Goal: Check status: Check status

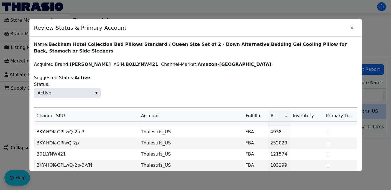
scroll to position [0, 115]
click at [352, 27] on icon "Close" at bounding box center [352, 27] width 7 height 4
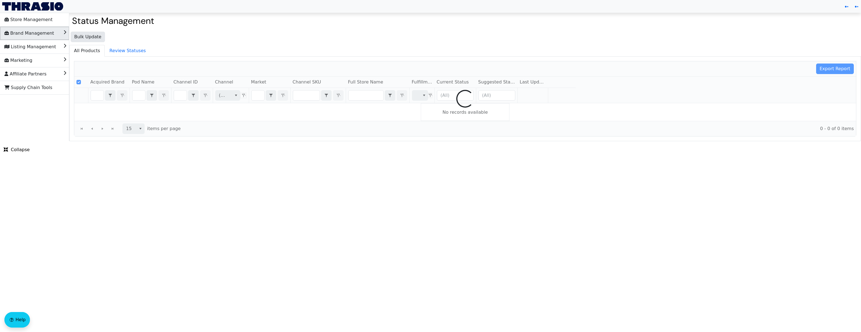
click at [63, 34] on li "Brand Management" at bounding box center [34, 33] width 69 height 13
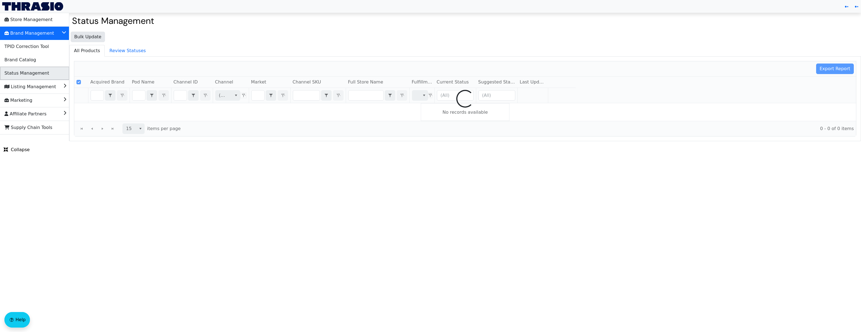
click at [46, 75] on li "Status Management" at bounding box center [34, 73] width 69 height 13
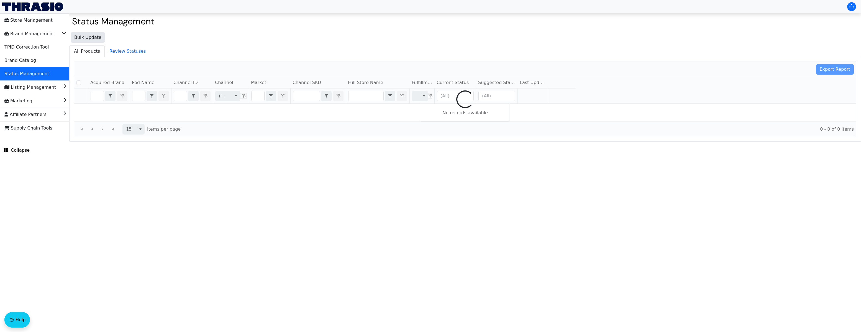
checkbox input "false"
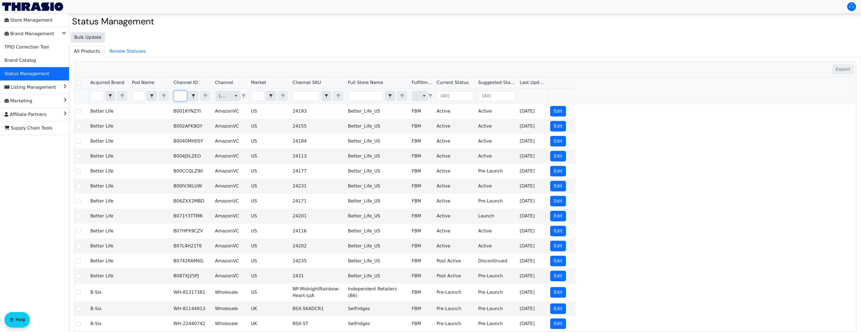
click at [179, 98] on input "Filter" at bounding box center [180, 96] width 13 height 10
type input "B01LYNW421"
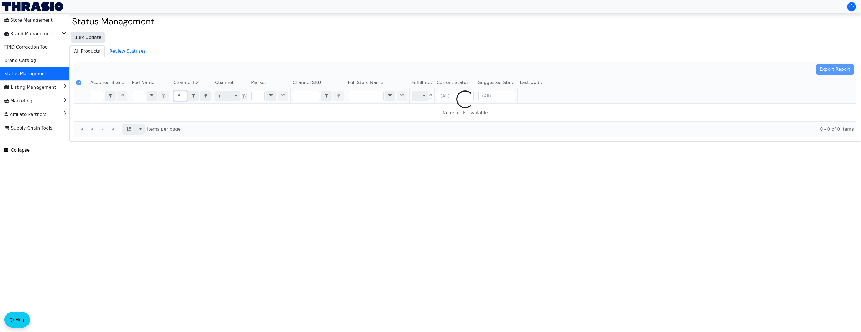
scroll to position [0, 21]
checkbox input "false"
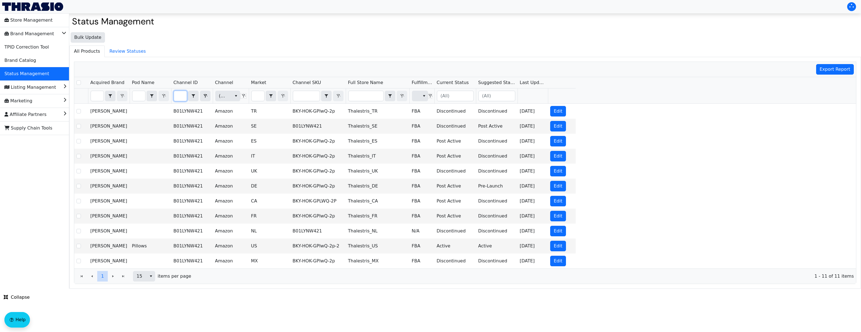
type input "B01LYNW421"
click at [258, 96] on input "Filter" at bounding box center [258, 96] width 13 height 10
type input "U"
checkbox input "true"
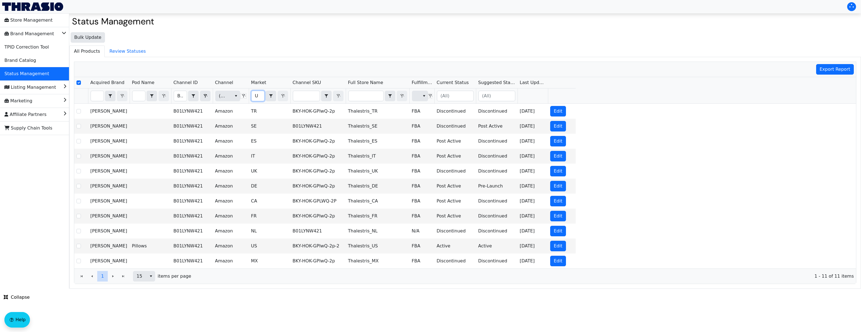
type input "US"
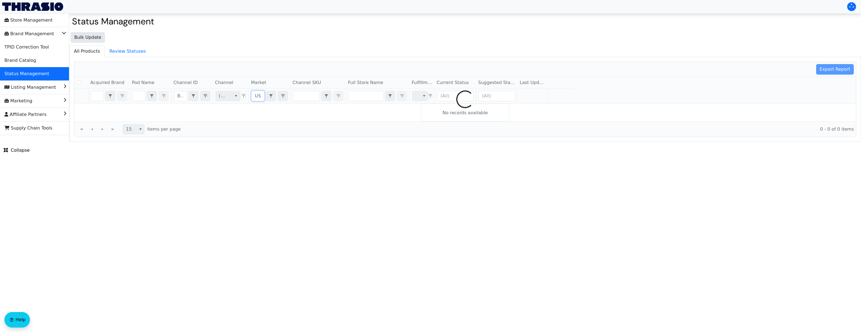
checkbox input "false"
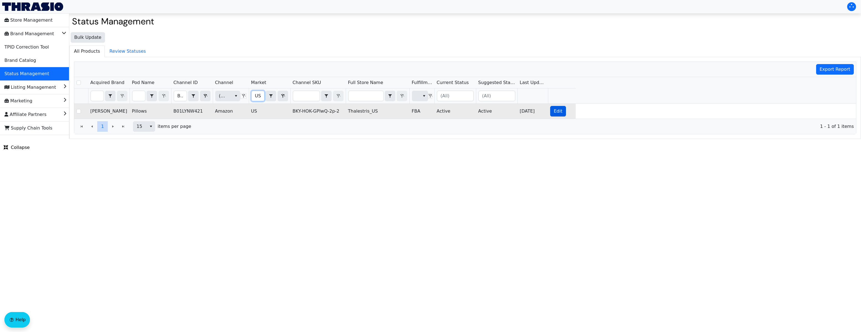
type input "US"
click at [556, 109] on span "Edit" at bounding box center [558, 111] width 9 height 7
checkbox input "true"
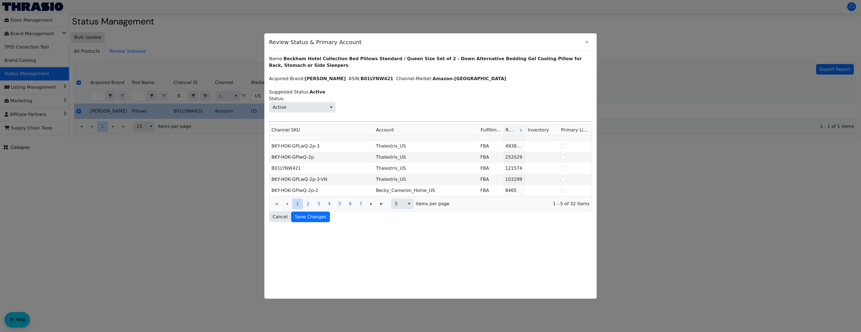
click at [597, 44] on div "Review Status & Primary Account Name: Beckham Hotel Collection Bed Pillows Stan…" at bounding box center [430, 165] width 333 height 265
drag, startPoint x: 435, startPoint y: 193, endPoint x: 374, endPoint y: 191, distance: 61.3
click at [374, 191] on td "Becky_Cameron_Home_US" at bounding box center [426, 190] width 104 height 11
copy td "Becky_Cameron_Home_US"
click at [338, 191] on td "BKY-HOK-GPlwQ-2p-2" at bounding box center [321, 190] width 104 height 11
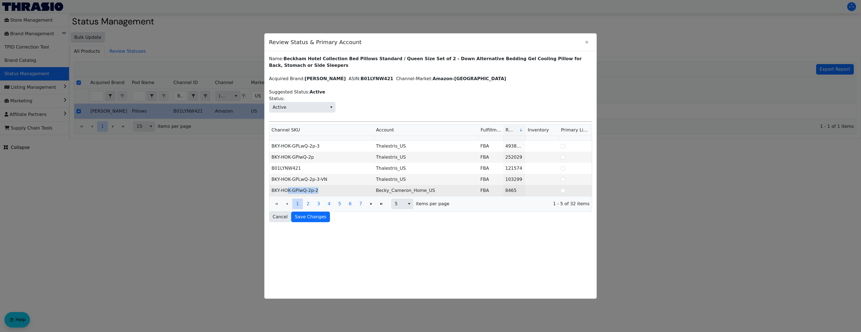
drag, startPoint x: 322, startPoint y: 191, endPoint x: 289, endPoint y: 191, distance: 33.3
click at [289, 191] on td "BKY-HOK-GPlwQ-2p-2" at bounding box center [321, 190] width 104 height 11
copy td "K-GPlwQ-2p-2"
click at [308, 204] on span "2" at bounding box center [308, 203] width 3 height 7
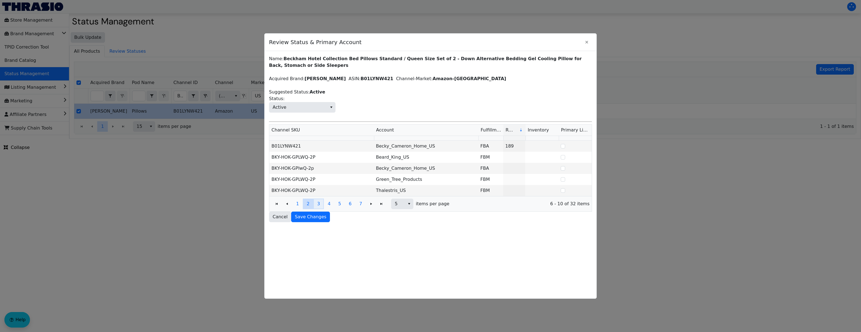
click at [318, 204] on span "3" at bounding box center [318, 203] width 3 height 7
click at [280, 203] on icon "Page 3 of 7" at bounding box center [277, 203] width 7 height 4
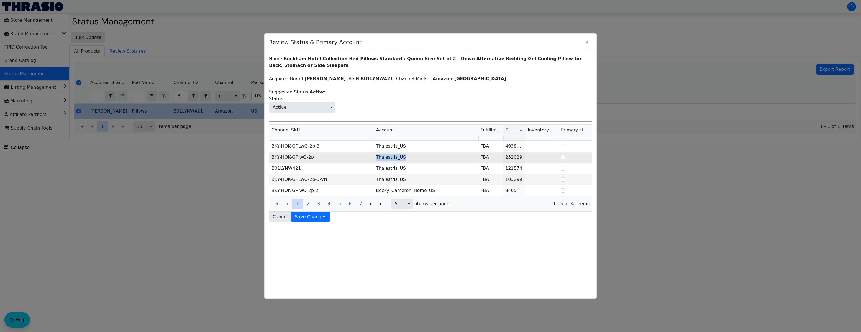
drag, startPoint x: 407, startPoint y: 157, endPoint x: 376, endPoint y: 160, distance: 30.9
click at [376, 160] on td "Thalestris_US" at bounding box center [426, 157] width 104 height 11
copy td "Thalestris_US"
click at [214, 181] on div at bounding box center [430, 166] width 861 height 332
click at [588, 41] on icon "Close" at bounding box center [587, 42] width 3 height 3
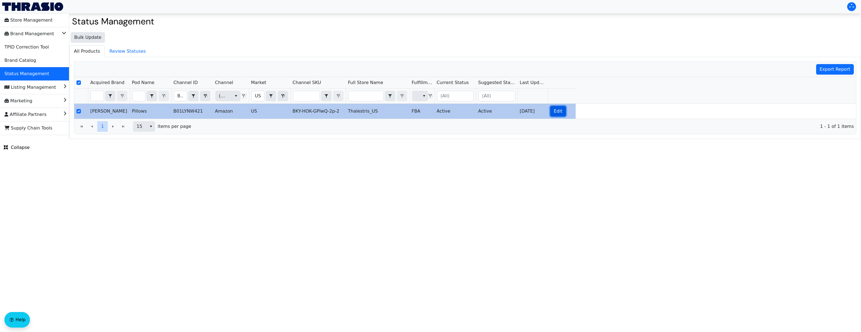
click at [560, 113] on span "Edit" at bounding box center [558, 111] width 9 height 7
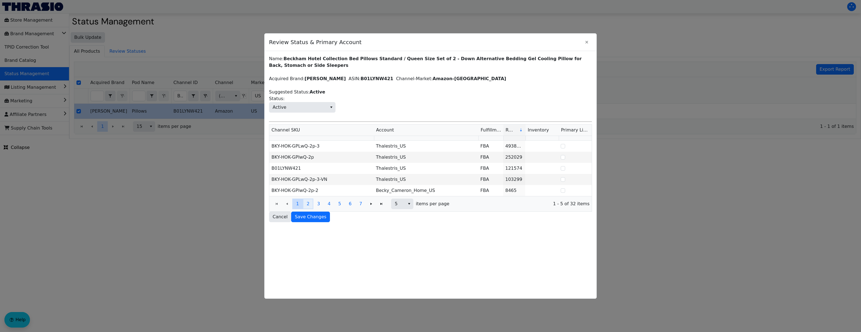
click at [306, 205] on button "2" at bounding box center [308, 203] width 11 height 11
click at [317, 202] on span "3" at bounding box center [318, 203] width 3 height 7
click at [328, 203] on span "4" at bounding box center [329, 203] width 3 height 7
click at [338, 204] on span "5" at bounding box center [339, 203] width 3 height 7
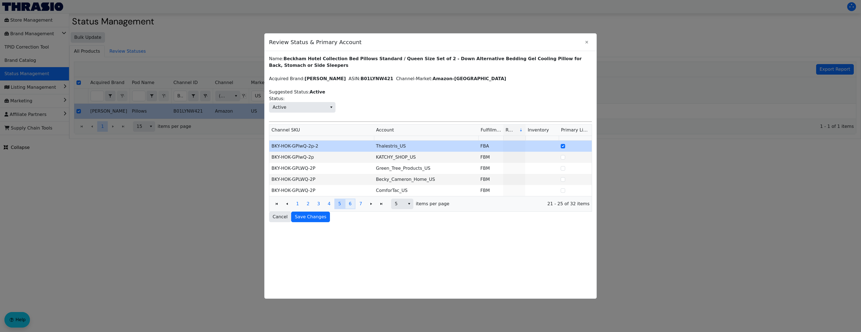
click at [350, 204] on span "6" at bounding box center [350, 203] width 3 height 7
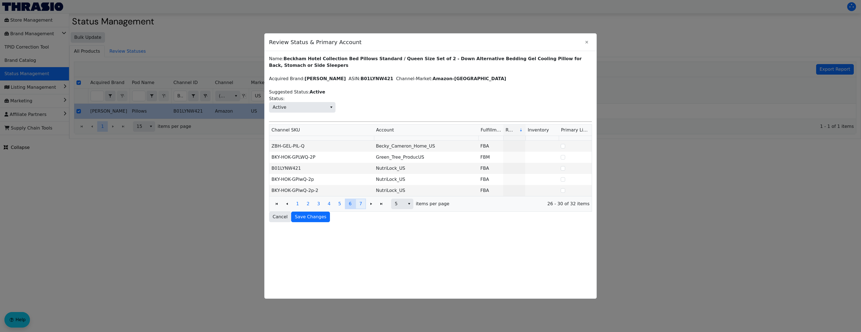
click at [359, 203] on button "7" at bounding box center [361, 203] width 11 height 11
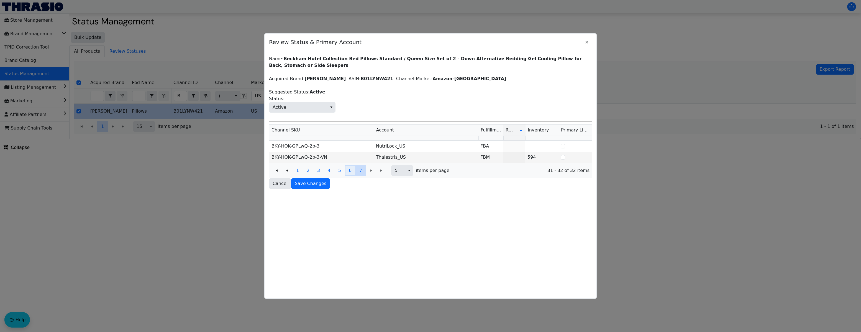
click at [351, 170] on span "6" at bounding box center [350, 170] width 3 height 7
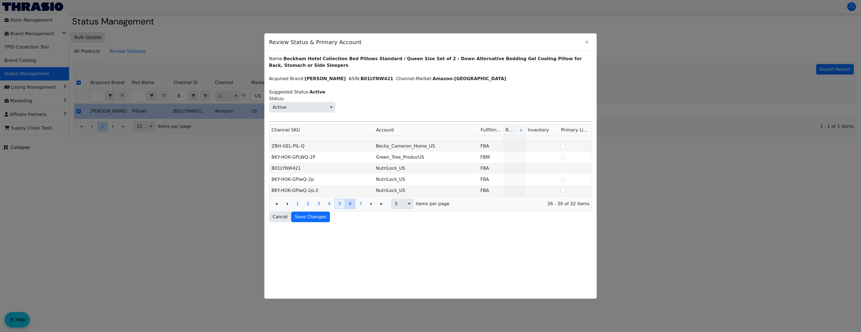
click at [338, 203] on button "5" at bounding box center [339, 203] width 11 height 11
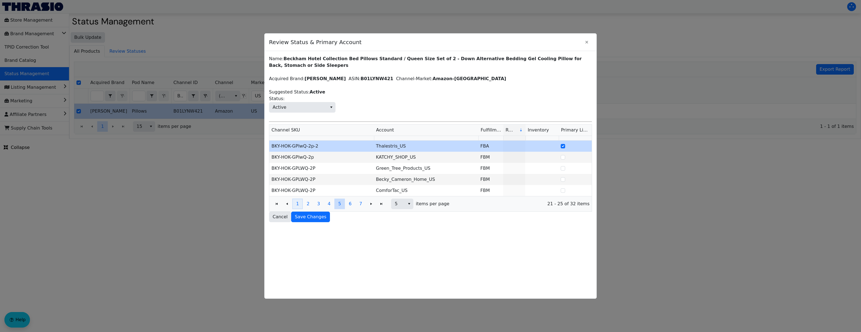
click at [295, 203] on button "1" at bounding box center [297, 203] width 11 height 11
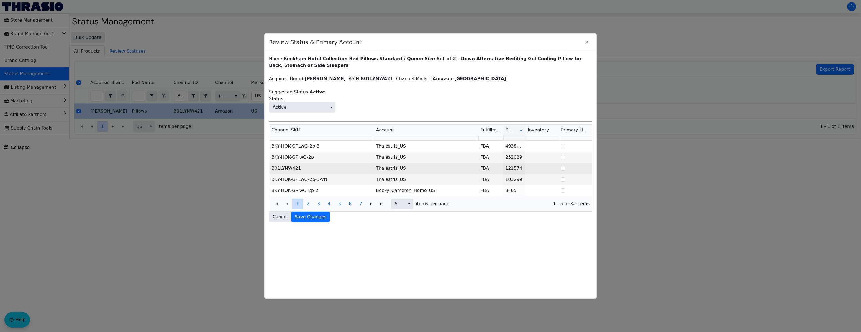
click at [277, 165] on td "B01LYNW421" at bounding box center [321, 168] width 104 height 11
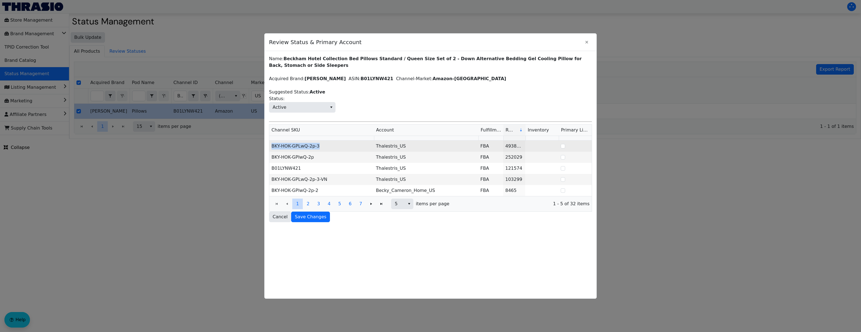
drag, startPoint x: 322, startPoint y: 147, endPoint x: 270, endPoint y: 147, distance: 51.5
click at [270, 147] on td "BKY-HOK-GPLwQ-2p-3" at bounding box center [321, 145] width 104 height 11
copy td "BKY-HOK-GPLwQ-2p-3"
click at [303, 146] on td "BKY-HOK-GPLwQ-2p-3" at bounding box center [321, 145] width 104 height 11
drag, startPoint x: 322, startPoint y: 146, endPoint x: 271, endPoint y: 147, distance: 50.7
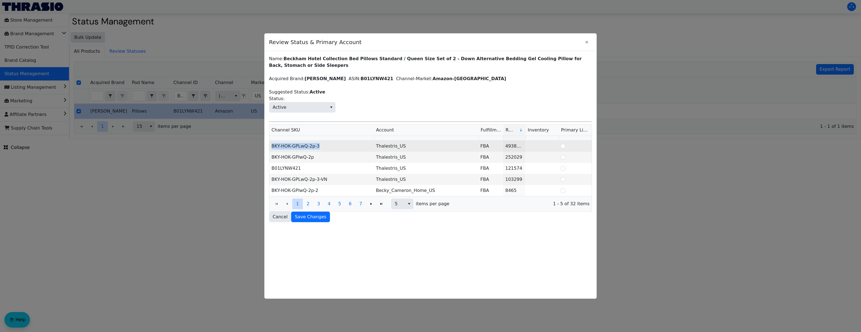
click at [271, 147] on td "BKY-HOK-GPLwQ-2p-3" at bounding box center [321, 145] width 104 height 11
copy td "BKY-HOK-GPLwQ-2p-3"
click at [126, 189] on div at bounding box center [430, 166] width 861 height 332
click at [585, 42] on icon "Close" at bounding box center [587, 42] width 7 height 4
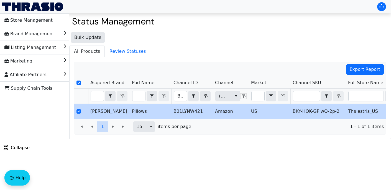
scroll to position [0, 115]
